Goal: Navigation & Orientation: Find specific page/section

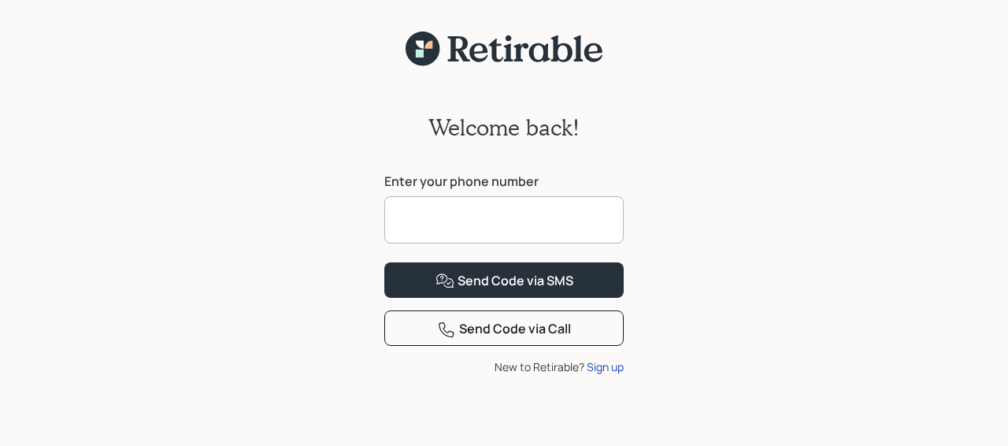
click at [424, 225] on input at bounding box center [503, 219] width 239 height 47
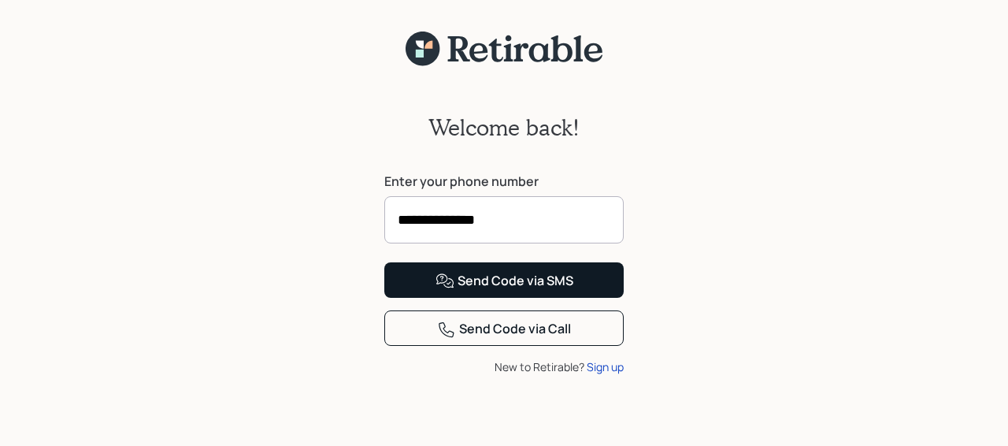
type input "**********"
click at [573, 298] on button "Send Code via SMS" at bounding box center [503, 279] width 239 height 35
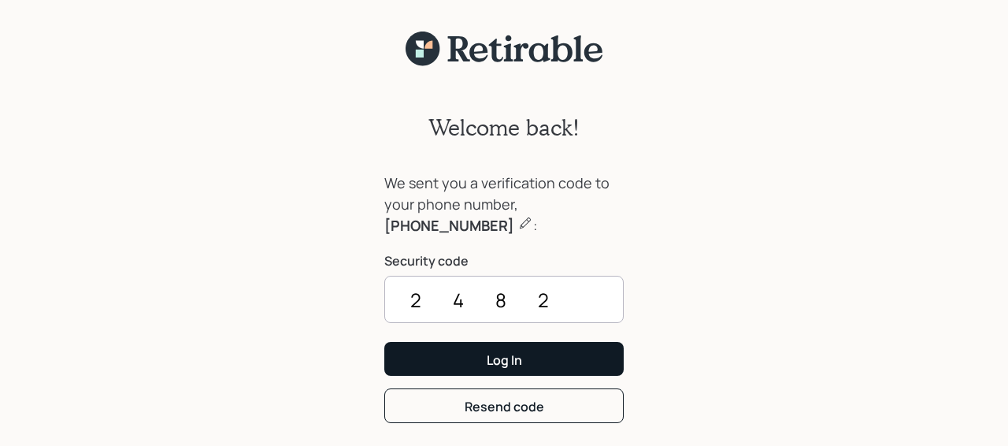
type input "2482"
click at [581, 354] on button "Log In" at bounding box center [503, 359] width 239 height 34
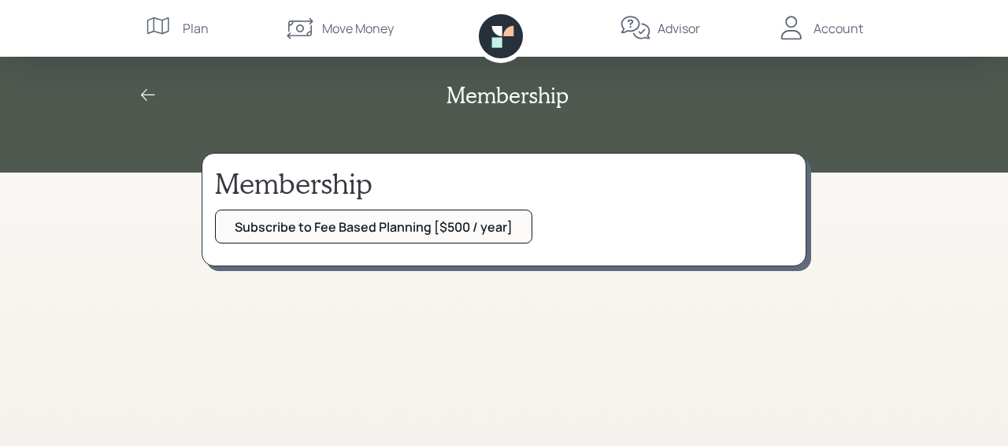
click at [186, 35] on div "Plan" at bounding box center [196, 28] width 26 height 19
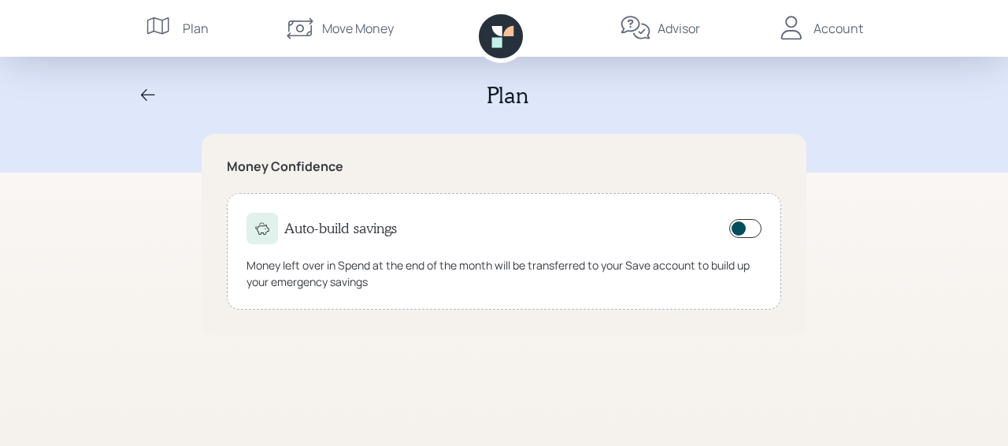
click at [672, 28] on div "Advisor" at bounding box center [678, 28] width 43 height 19
